Goal: Navigation & Orientation: Find specific page/section

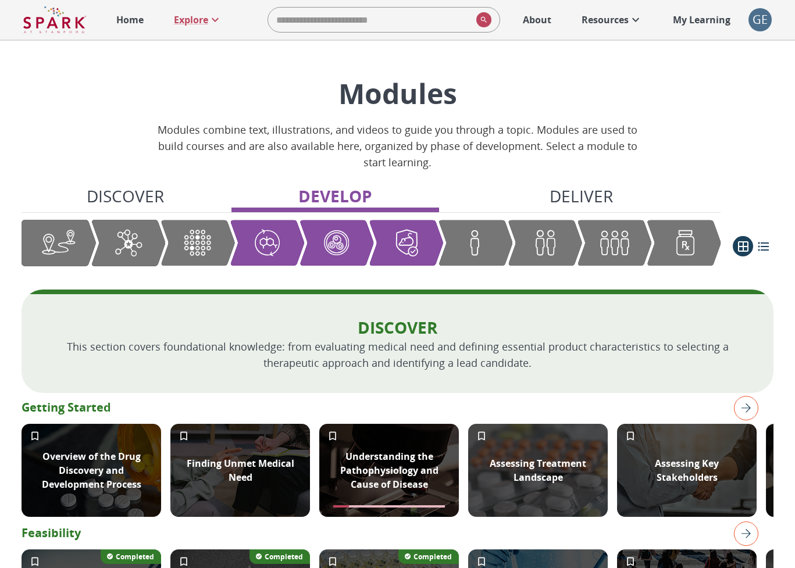
scroll to position [1073, 0]
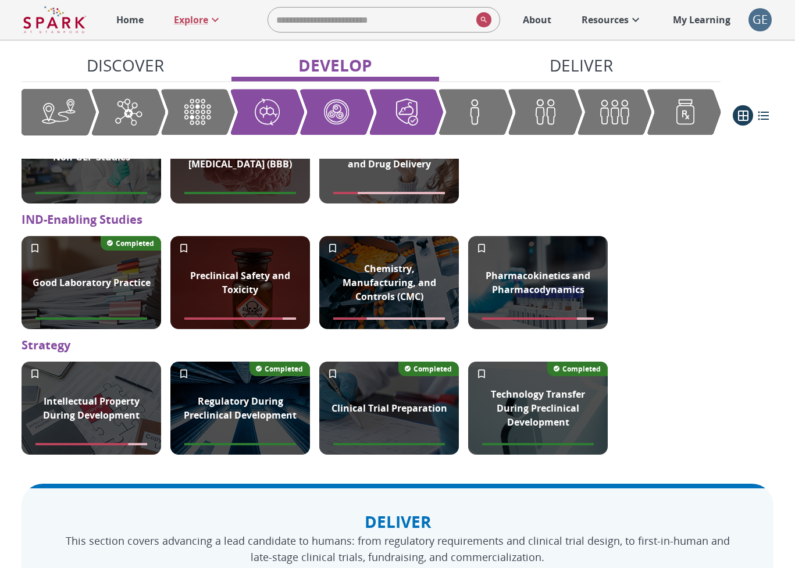
click at [756, 22] on div "GE" at bounding box center [760, 19] width 23 height 23
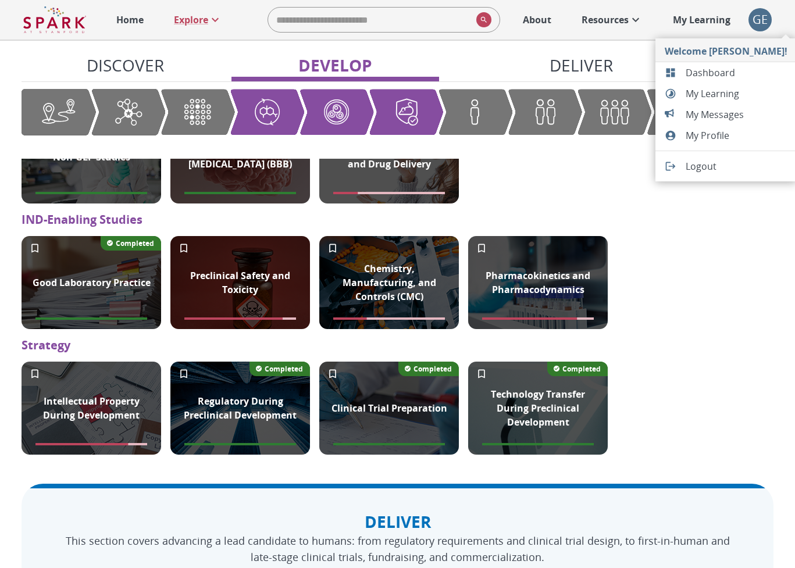
click at [708, 73] on span "Dashboard" at bounding box center [737, 73] width 102 height 14
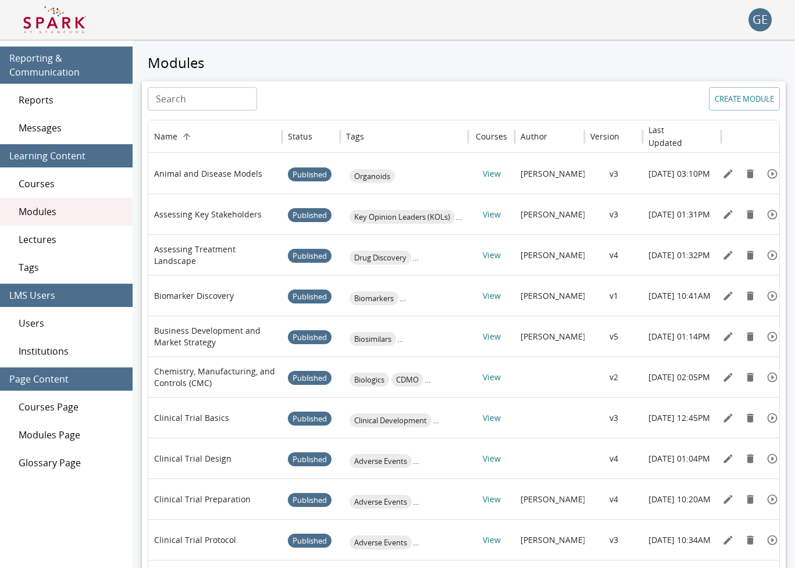
click at [50, 321] on span "Users" at bounding box center [71, 323] width 105 height 14
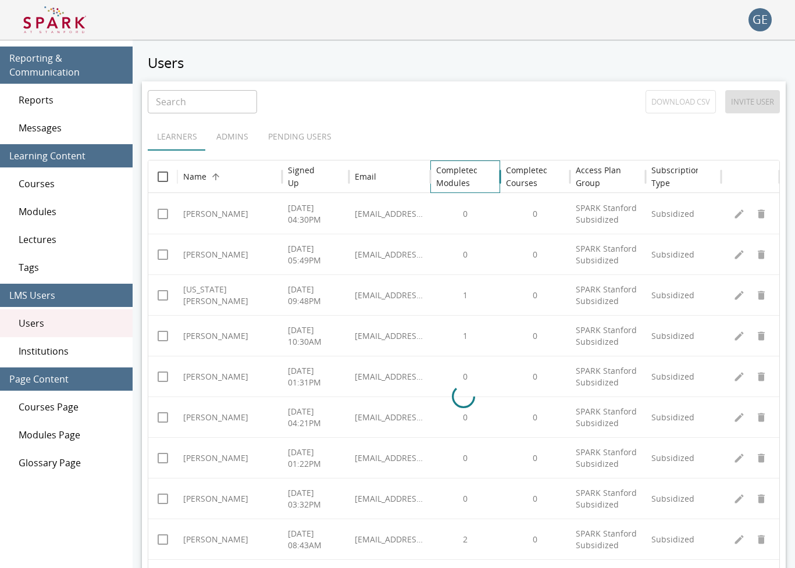
click at [444, 169] on h6 "Completed Modules" at bounding box center [457, 177] width 42 height 26
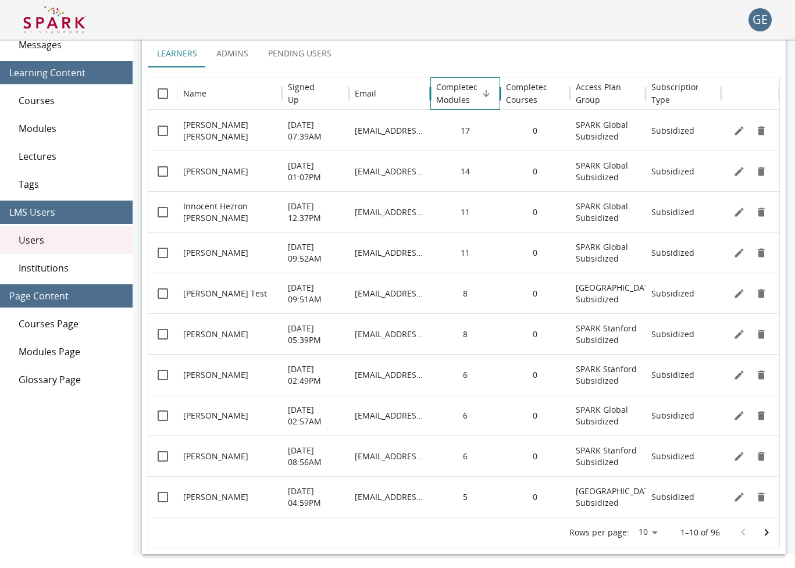
scroll to position [83, 0]
click at [767, 521] on div "Rows per page: 10 ** 1–10 of 96" at bounding box center [463, 533] width 631 height 30
click at [766, 536] on icon "Go to next page" at bounding box center [767, 533] width 14 height 14
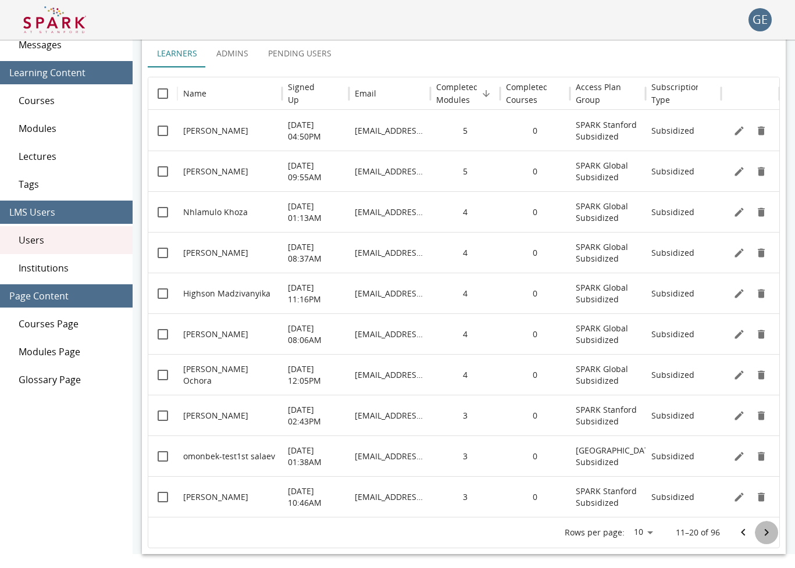
click at [768, 533] on icon "Go to next page" at bounding box center [767, 532] width 4 height 7
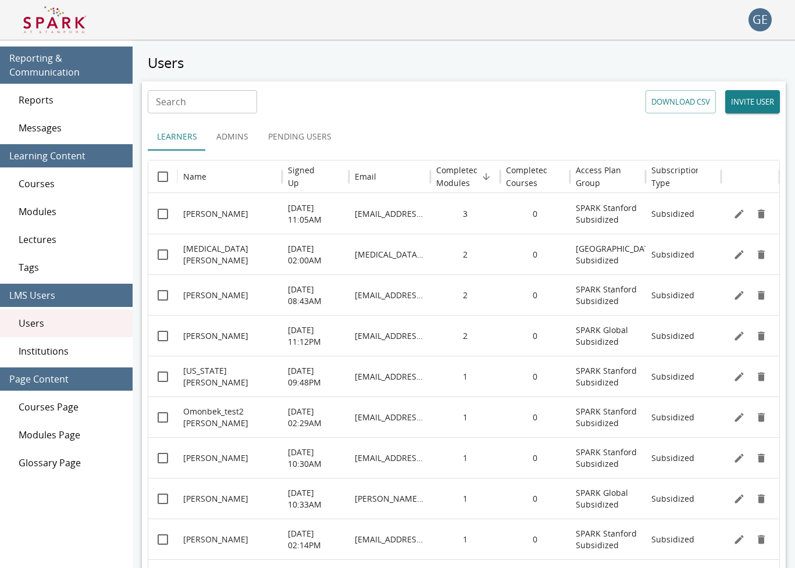
scroll to position [0, 0]
click at [55, 127] on span "Messages" at bounding box center [71, 128] width 105 height 14
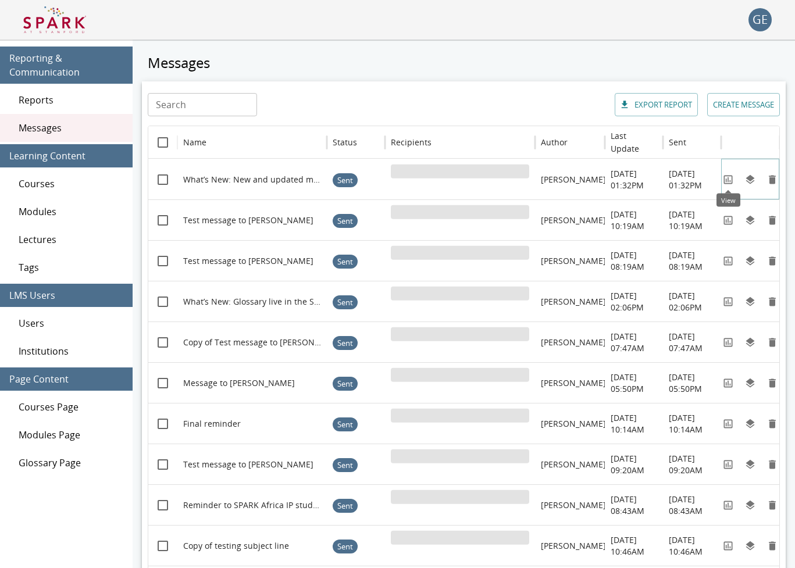
click at [728, 184] on icon "View" at bounding box center [728, 179] width 9 height 9
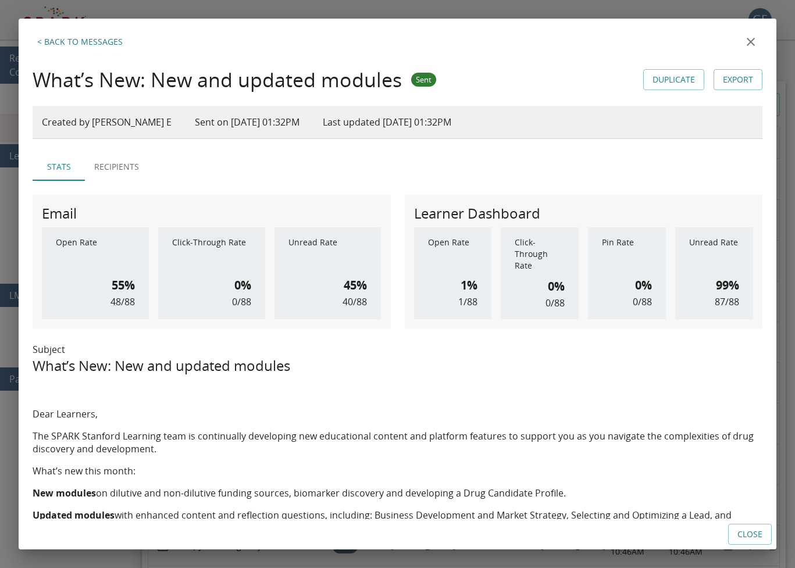
click at [747, 47] on icon "close" at bounding box center [751, 42] width 14 height 14
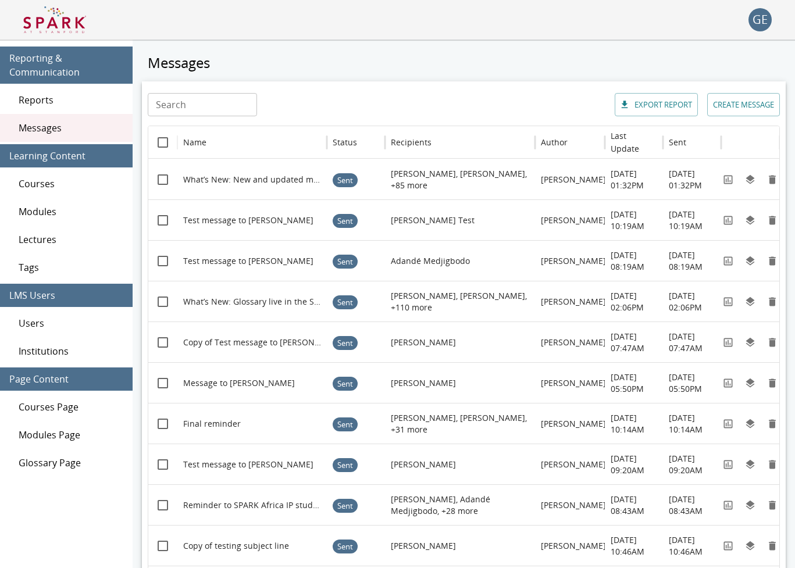
click at [69, 26] on img at bounding box center [54, 20] width 63 height 28
